Goal: Transaction & Acquisition: Purchase product/service

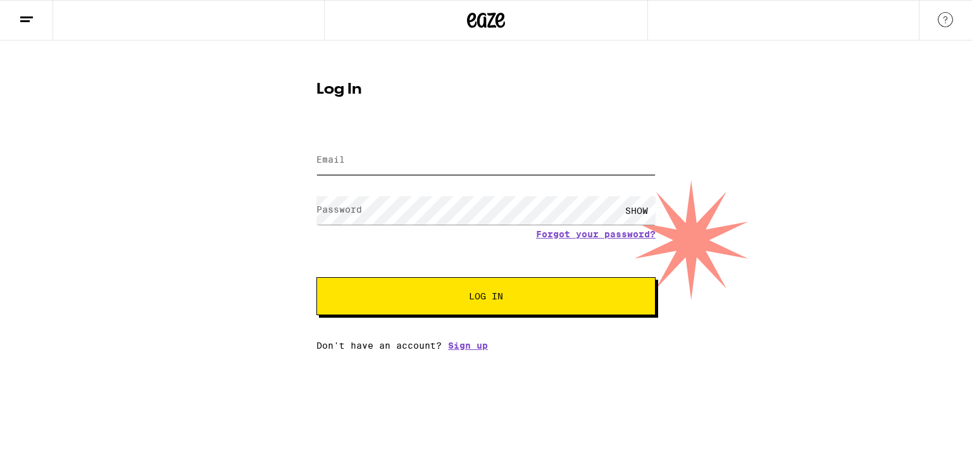
type input "[PERSON_NAME][EMAIL_ADDRESS][PERSON_NAME][DOMAIN_NAME]"
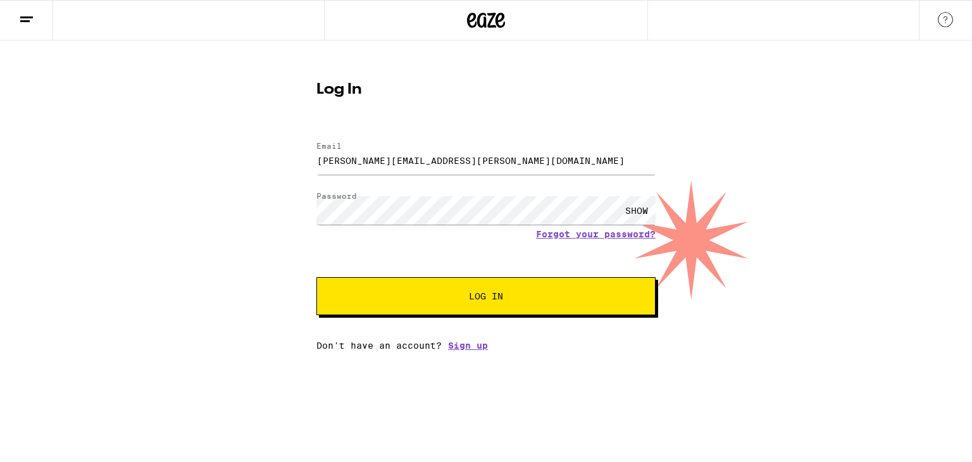
drag, startPoint x: 471, startPoint y: 304, endPoint x: 506, endPoint y: 304, distance: 35.4
click at [471, 304] on button "Log In" at bounding box center [486, 296] width 339 height 38
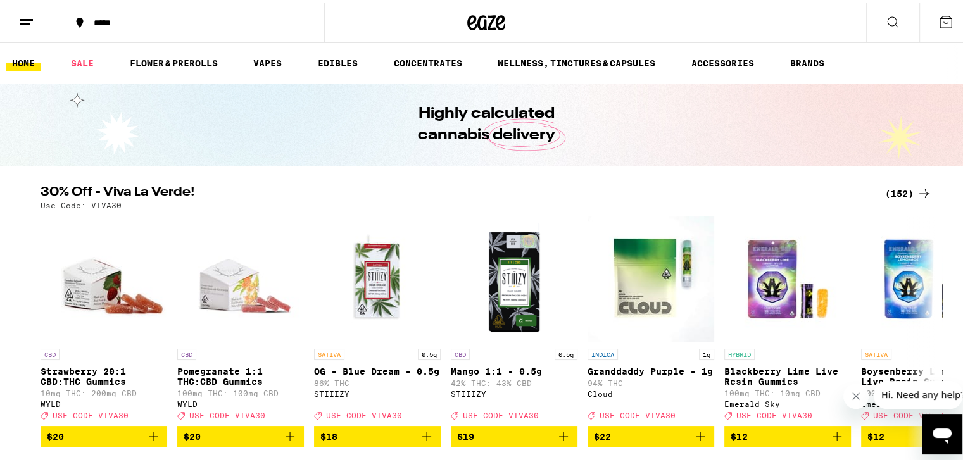
click at [127, 19] on div "*****" at bounding box center [194, 20] width 215 height 9
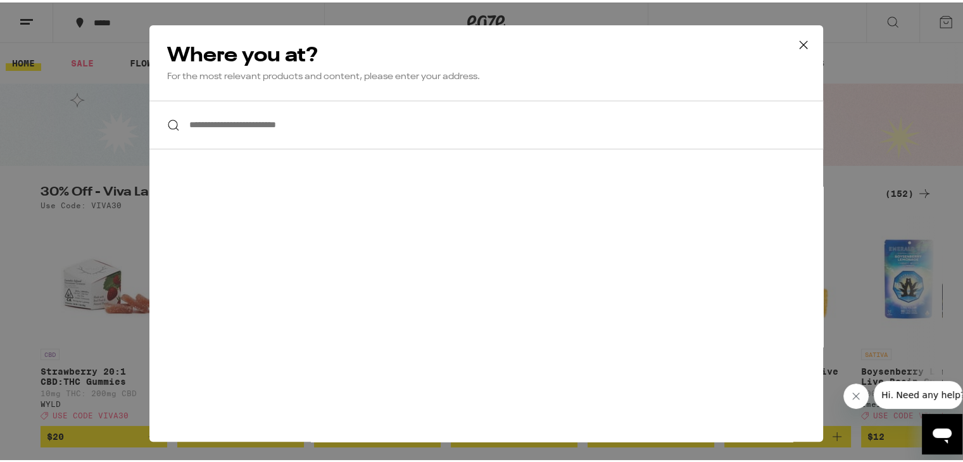
click at [344, 127] on input "**********" at bounding box center [486, 122] width 674 height 49
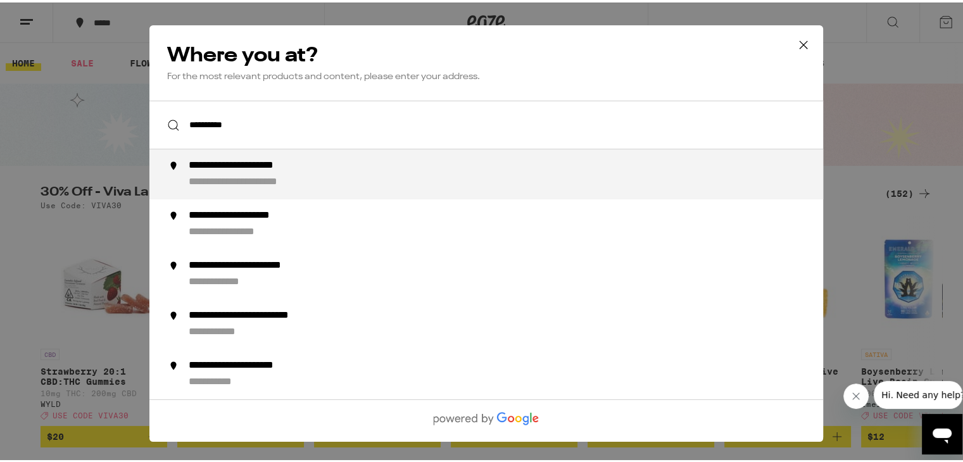
click at [326, 161] on div "**********" at bounding box center [261, 163] width 144 height 13
type input "**********"
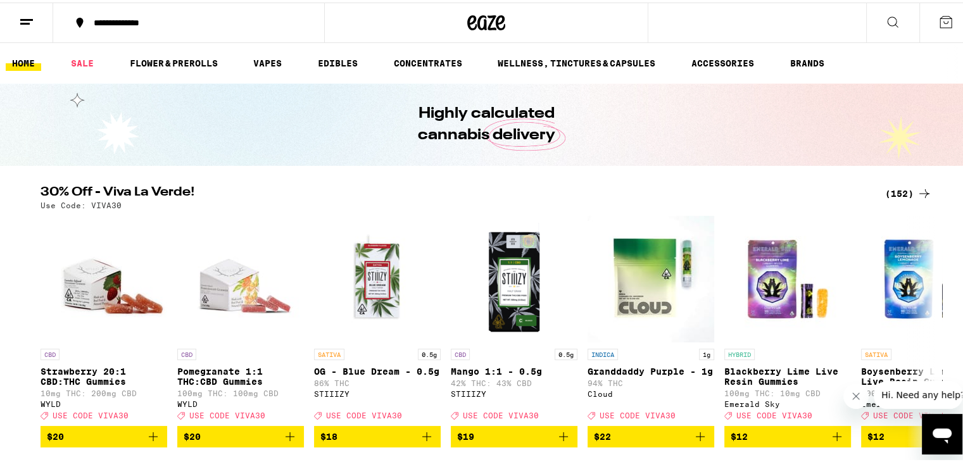
click at [889, 17] on icon at bounding box center [892, 19] width 15 height 15
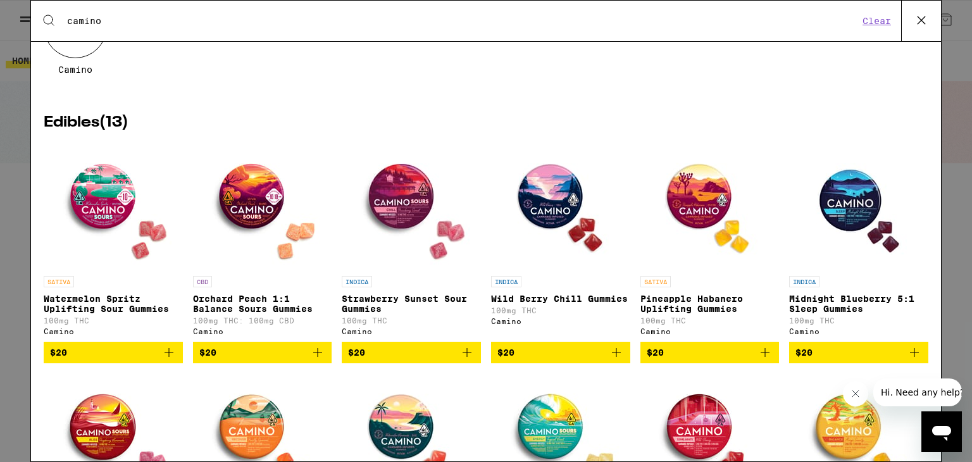
scroll to position [127, 0]
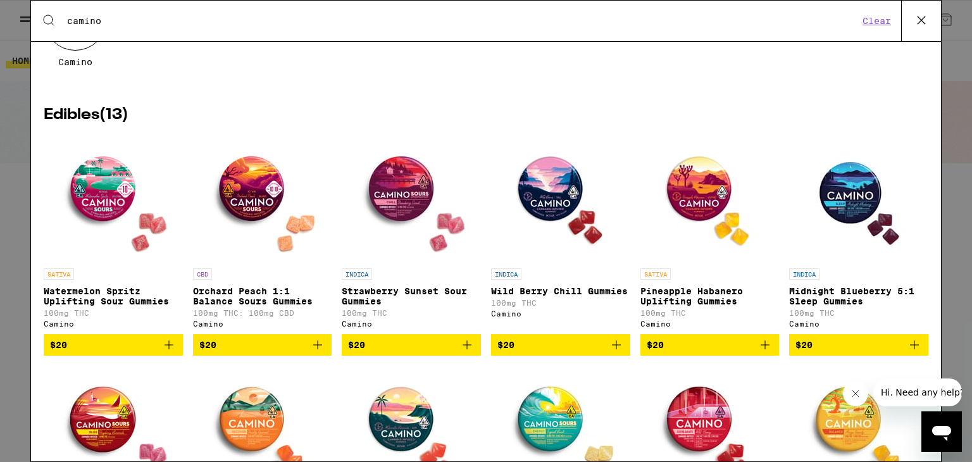
click at [165, 353] on icon "Add to bag" at bounding box center [168, 344] width 15 height 15
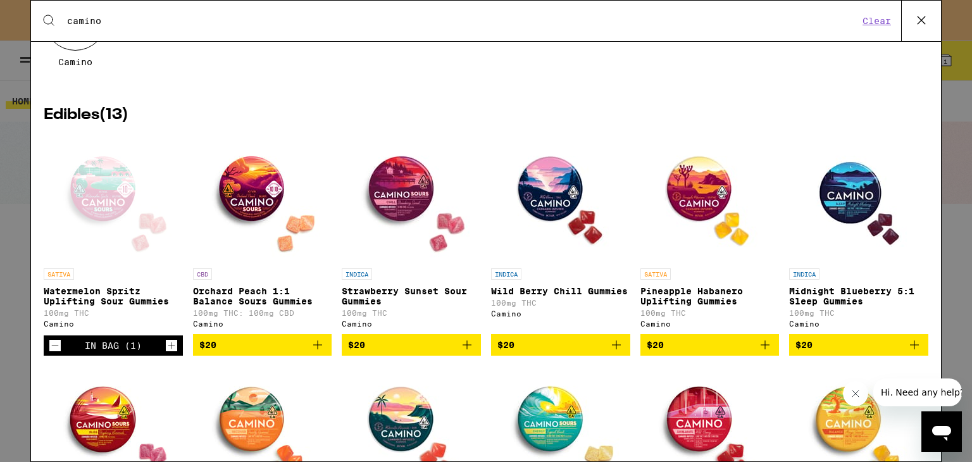
click at [461, 353] on icon "Add to bag" at bounding box center [467, 344] width 15 height 15
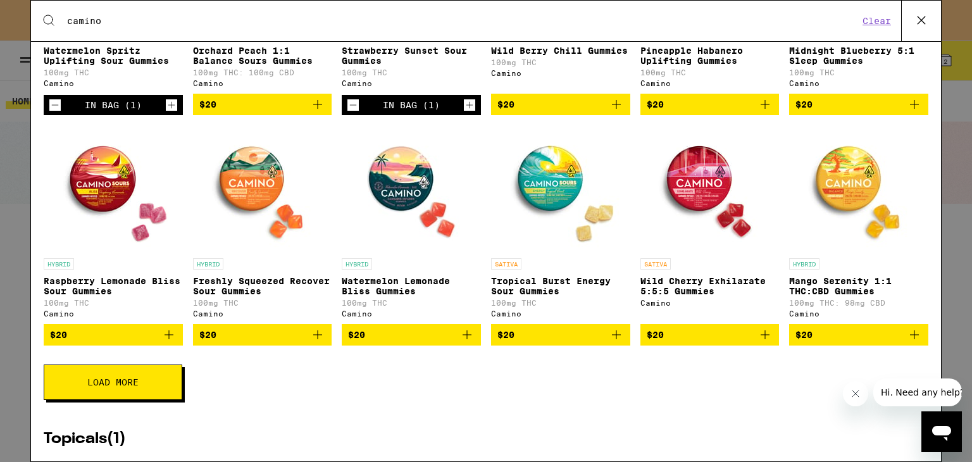
scroll to position [317, 0]
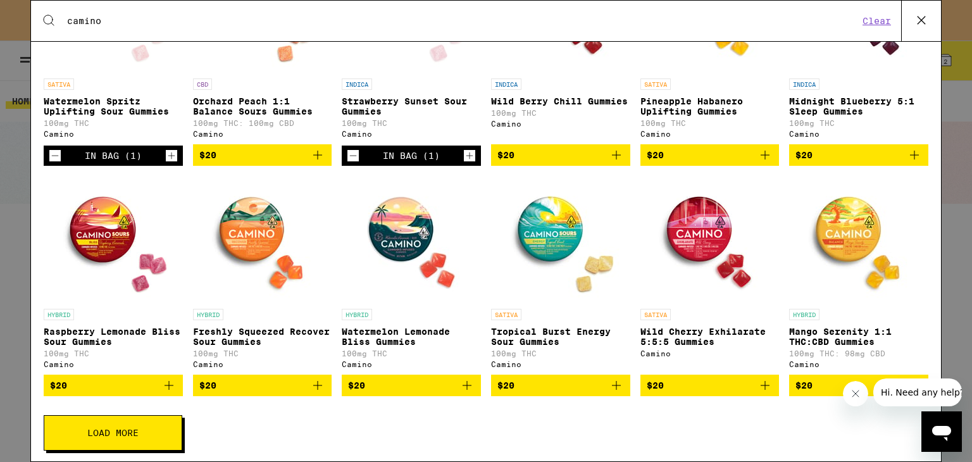
click at [741, 393] on span "$20" at bounding box center [710, 385] width 127 height 15
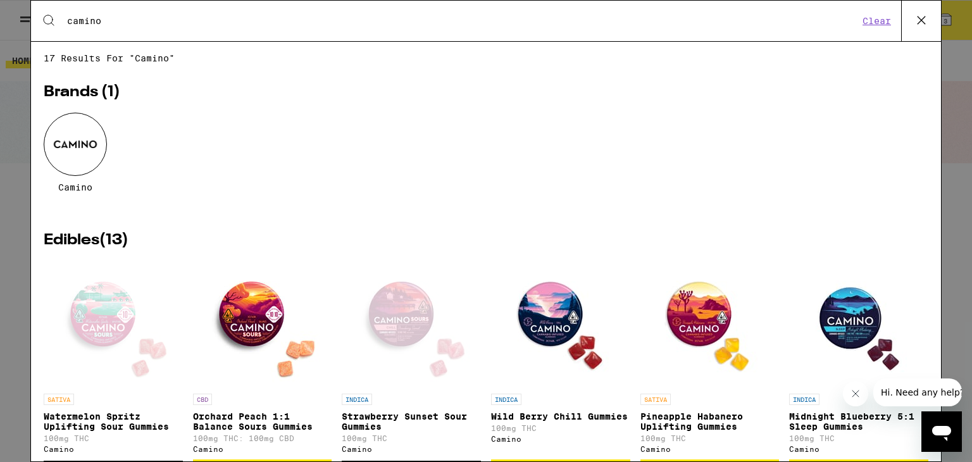
scroll to position [0, 0]
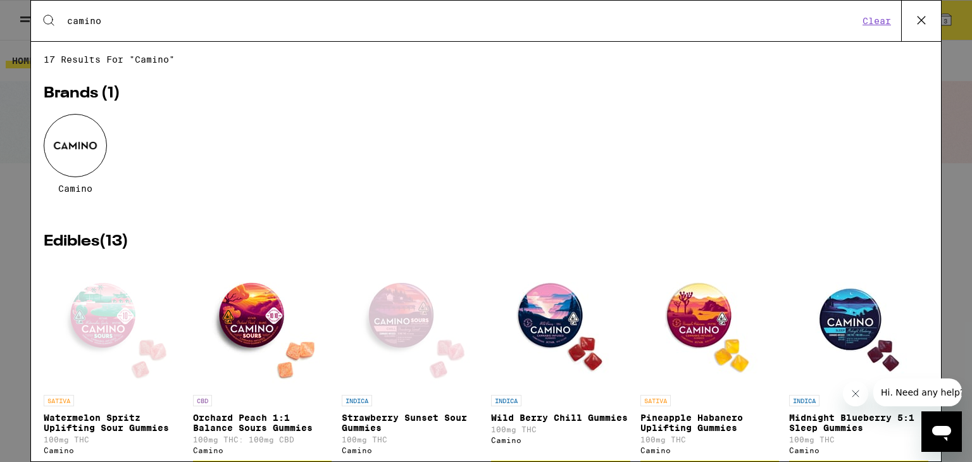
click at [152, 26] on div "Search for Products camino Clear" at bounding box center [486, 21] width 910 height 41
click at [165, 20] on input "camino" at bounding box center [462, 20] width 793 height 11
click at [166, 21] on input "camino" at bounding box center [462, 20] width 793 height 11
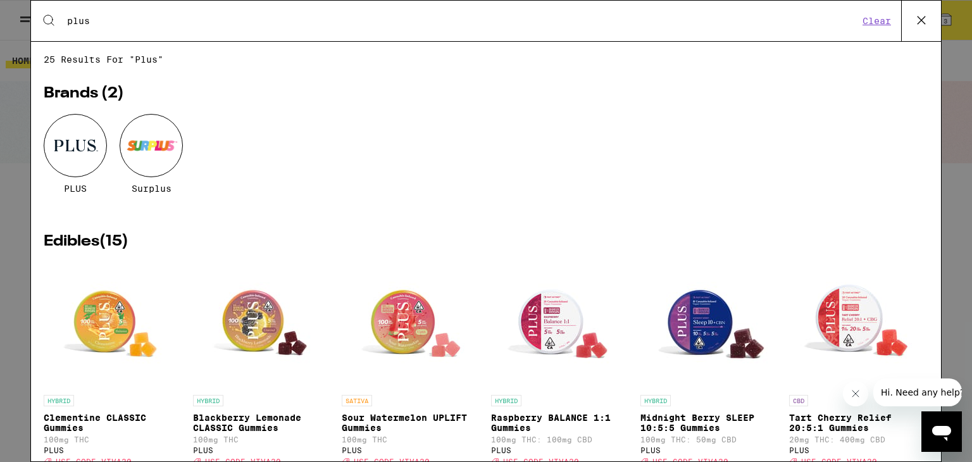
type input "plus"
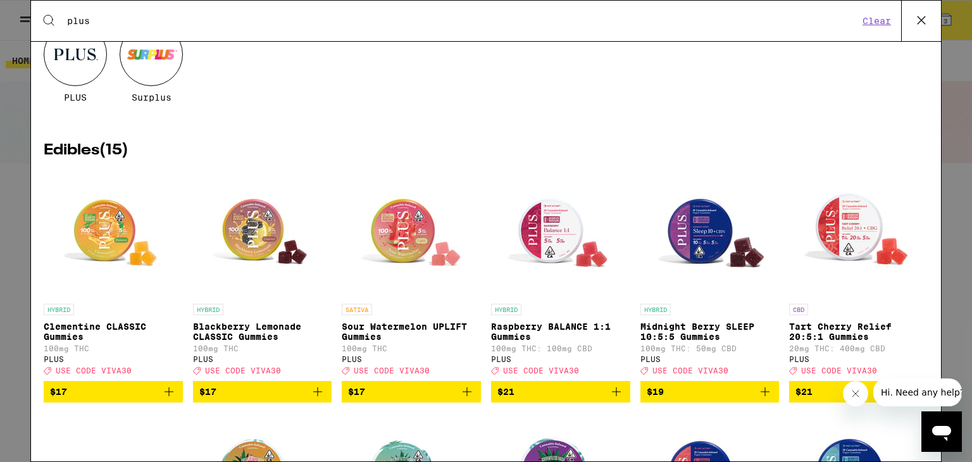
scroll to position [190, 0]
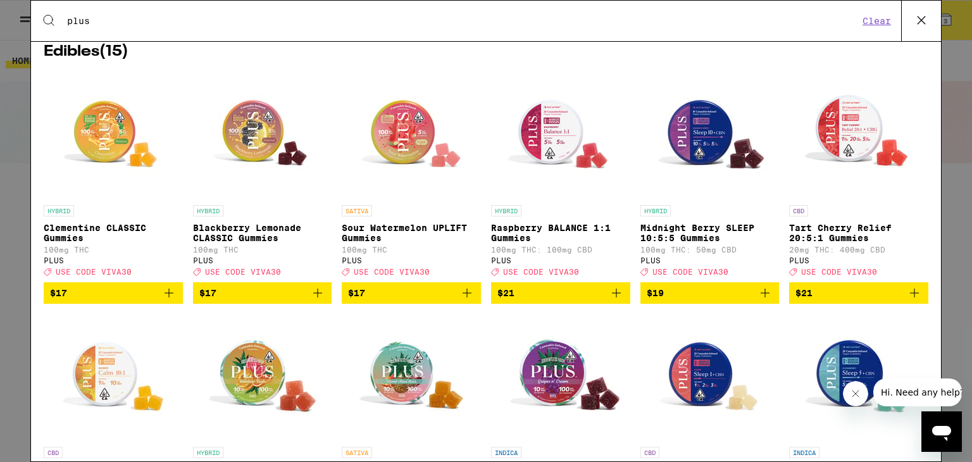
click at [401, 137] on img "Open page for Sour Watermelon UPLIFT Gummies from PLUS" at bounding box center [411, 135] width 127 height 127
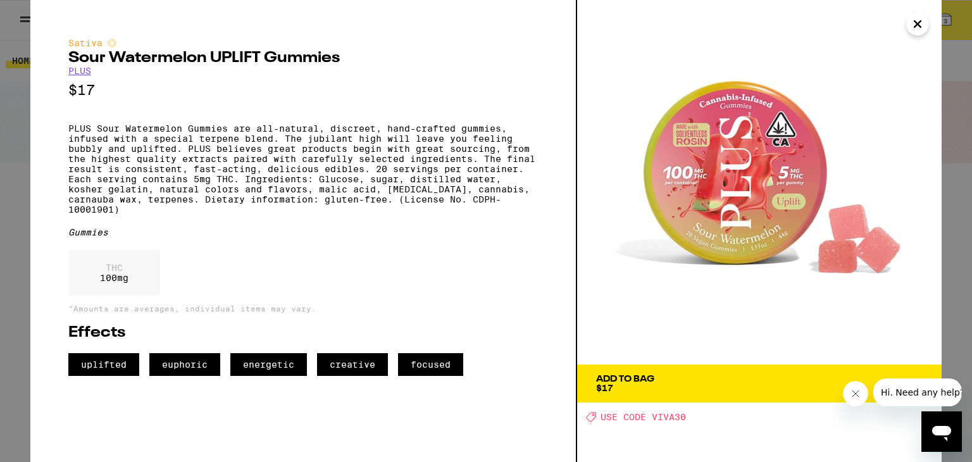
click at [687, 386] on span "Add To Bag $17" at bounding box center [759, 384] width 327 height 18
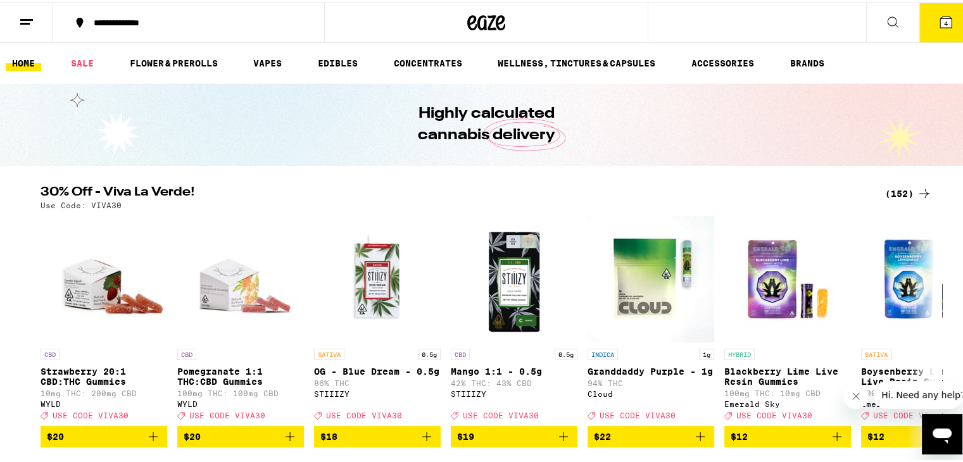
click at [940, 16] on icon at bounding box center [945, 19] width 15 height 15
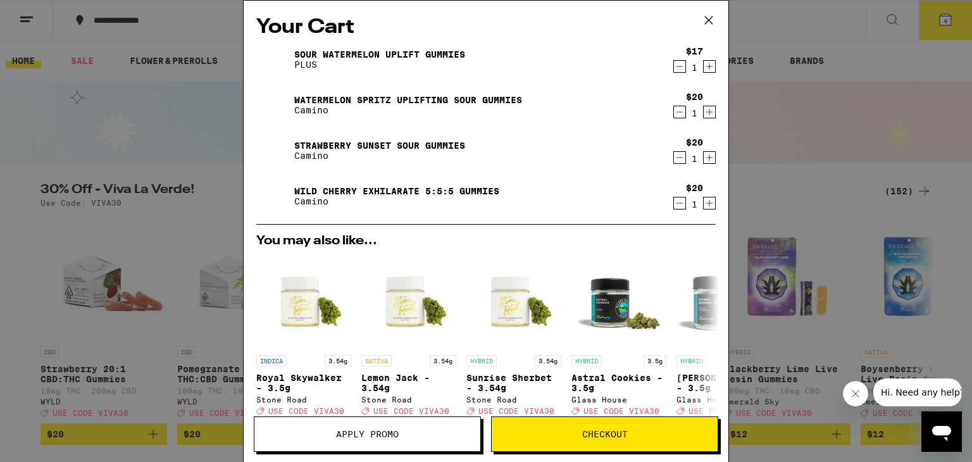
click at [461, 191] on link "Wild Cherry Exhilarate 5:5:5 Gummies" at bounding box center [396, 191] width 205 height 10
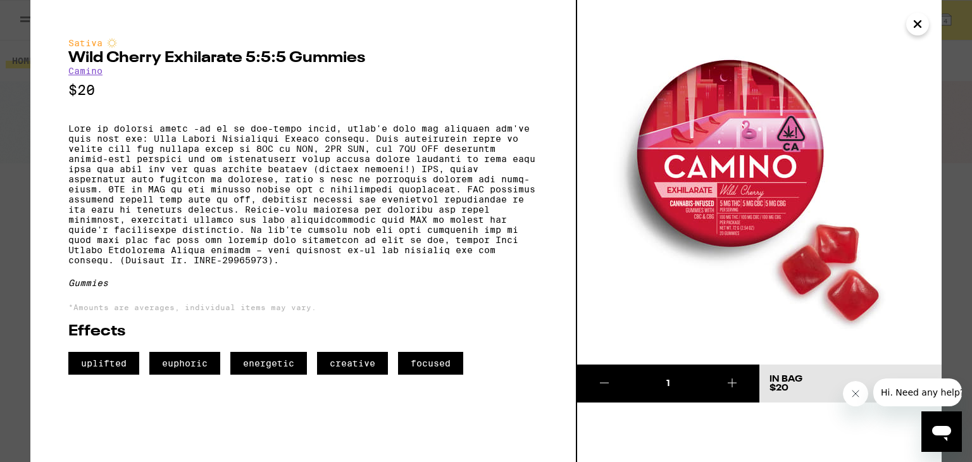
click at [915, 24] on icon "Close" at bounding box center [917, 24] width 15 height 19
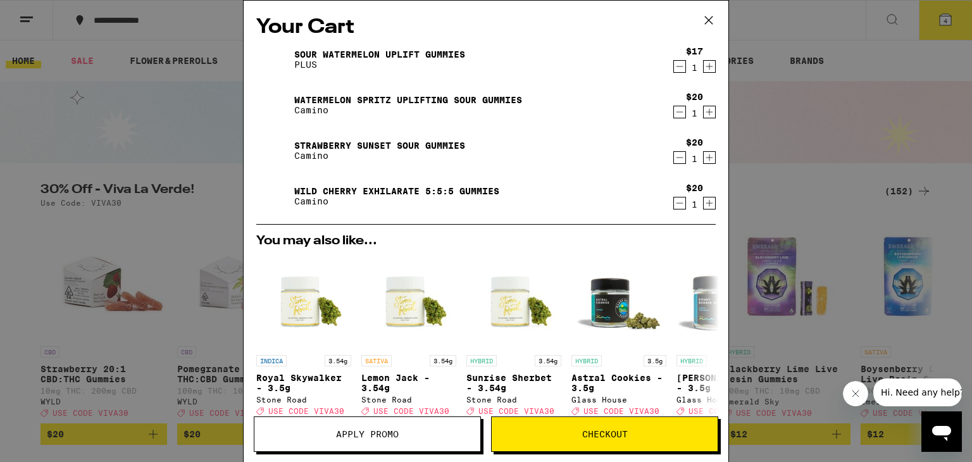
click at [674, 204] on icon "Decrement" at bounding box center [679, 203] width 11 height 15
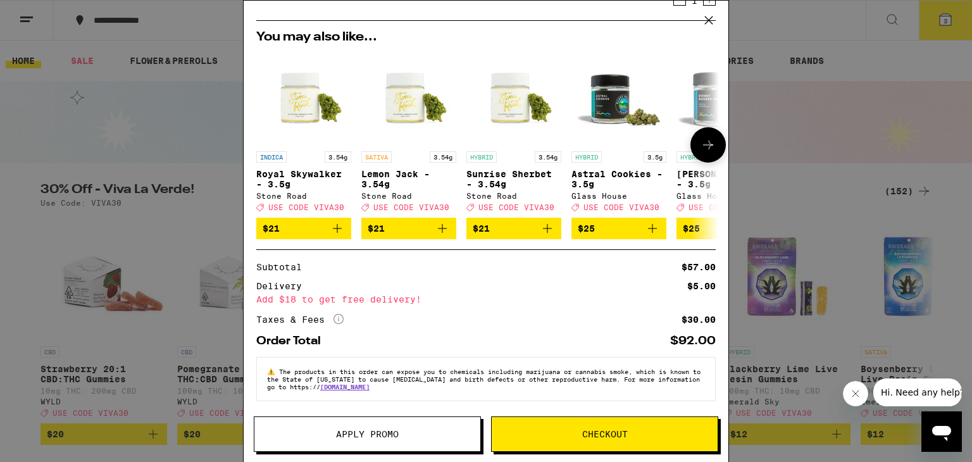
scroll to position [166, 0]
click at [344, 318] on div "Taxes & Fees More Info $30.00" at bounding box center [486, 319] width 460 height 11
click at [338, 318] on icon "More Info" at bounding box center [339, 319] width 10 height 10
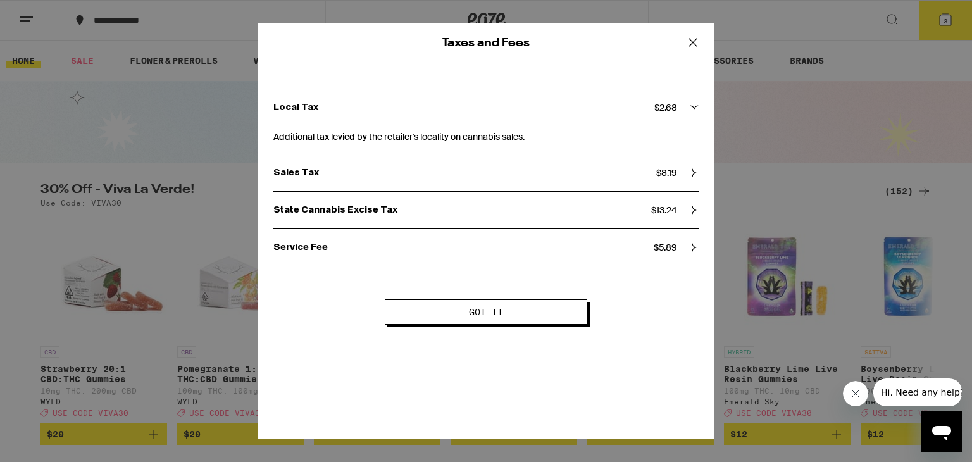
click at [517, 311] on span "Got it" at bounding box center [486, 312] width 100 height 9
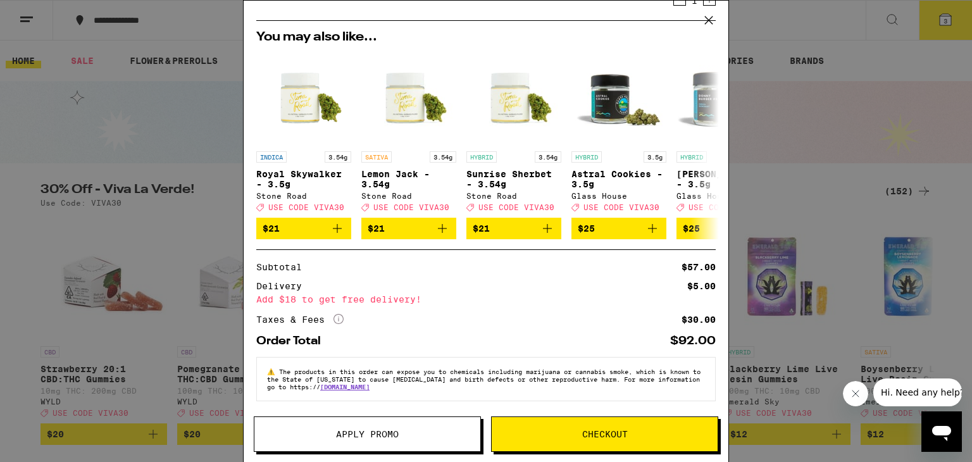
click at [835, 173] on div "Your Cart Sour Watermelon UPLIFT Gummies PLUS $17 1 Watermelon Spritz Uplifting…" at bounding box center [486, 231] width 972 height 462
